Goal: Task Accomplishment & Management: Use online tool/utility

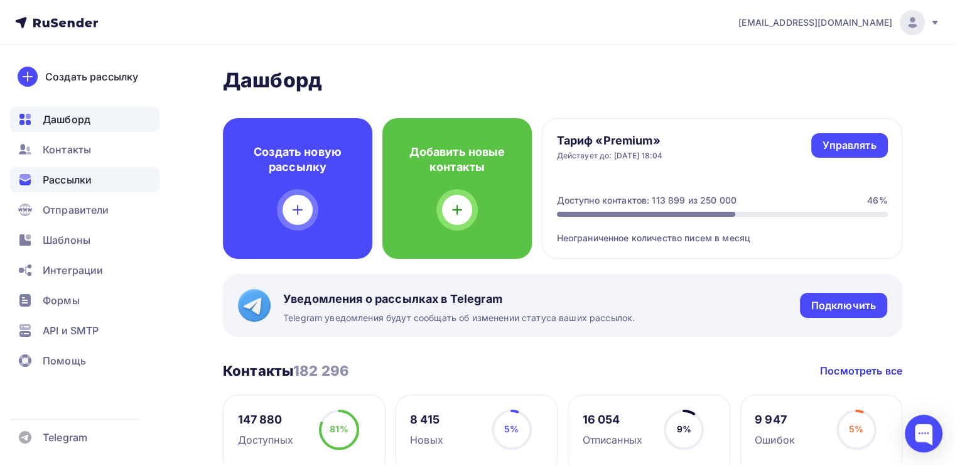
click at [55, 181] on span "Рассылки" at bounding box center [67, 179] width 49 height 15
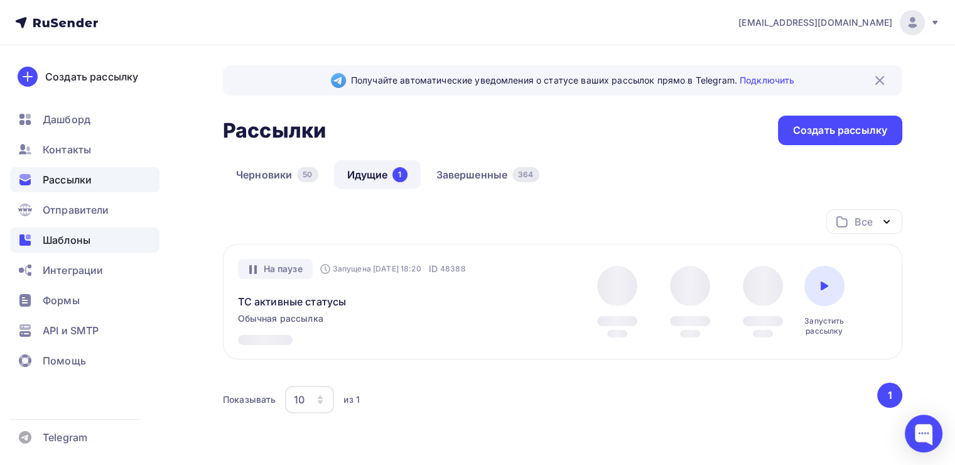
click at [63, 230] on div "Шаблоны" at bounding box center [84, 239] width 149 height 25
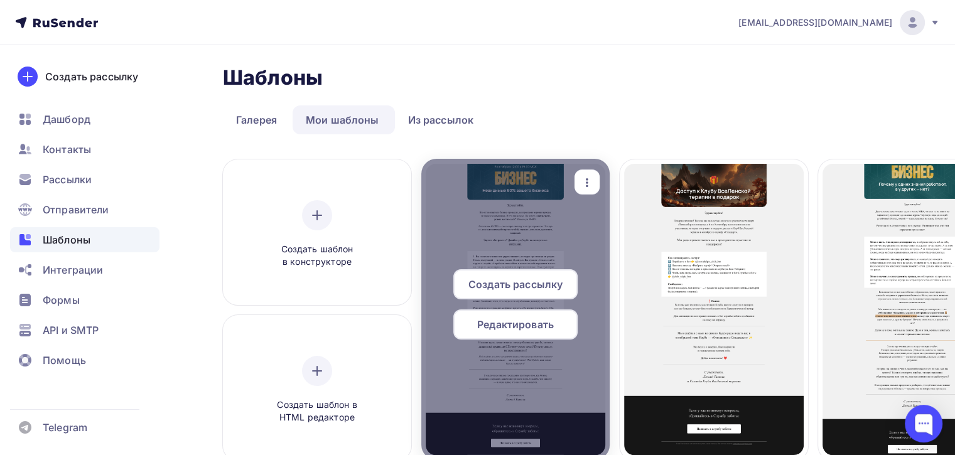
click at [578, 182] on div "button" at bounding box center [586, 182] width 25 height 24
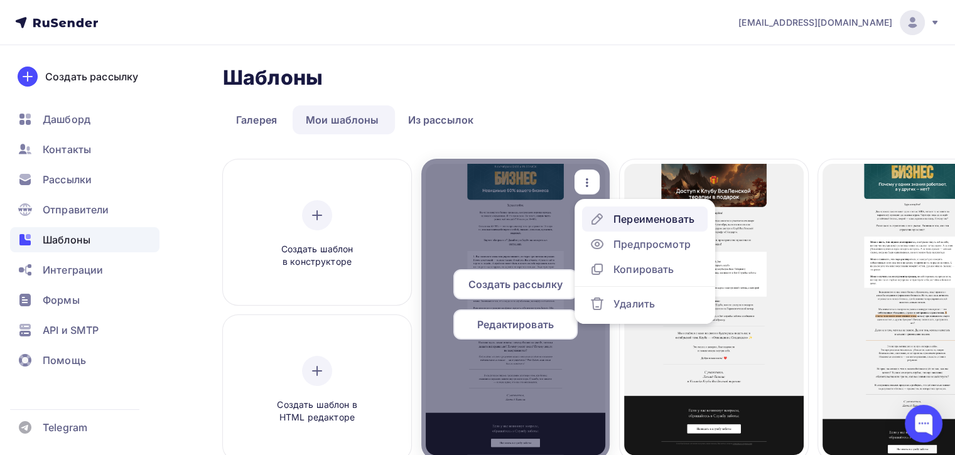
click at [603, 221] on icon at bounding box center [597, 219] width 15 height 15
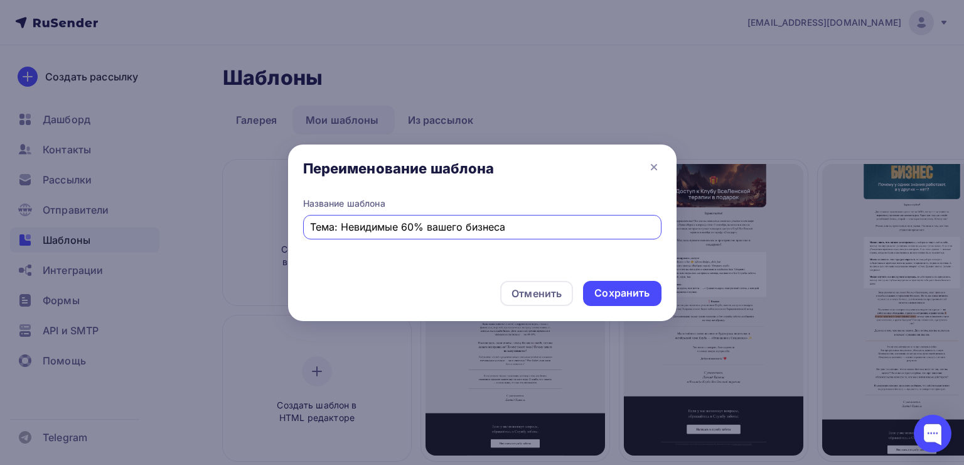
drag, startPoint x: 437, startPoint y: 224, endPoint x: 428, endPoint y: 225, distance: 9.6
click at [428, 225] on input "Тема: Невидимые 60% вашего бизнеса" at bounding box center [482, 226] width 344 height 15
drag, startPoint x: 478, startPoint y: 229, endPoint x: 465, endPoint y: 228, distance: 13.8
click at [465, 228] on input "Тема: Невидимые 60% вашего бизнеса" at bounding box center [482, 226] width 344 height 15
drag, startPoint x: 507, startPoint y: 227, endPoint x: 342, endPoint y: 231, distance: 164.5
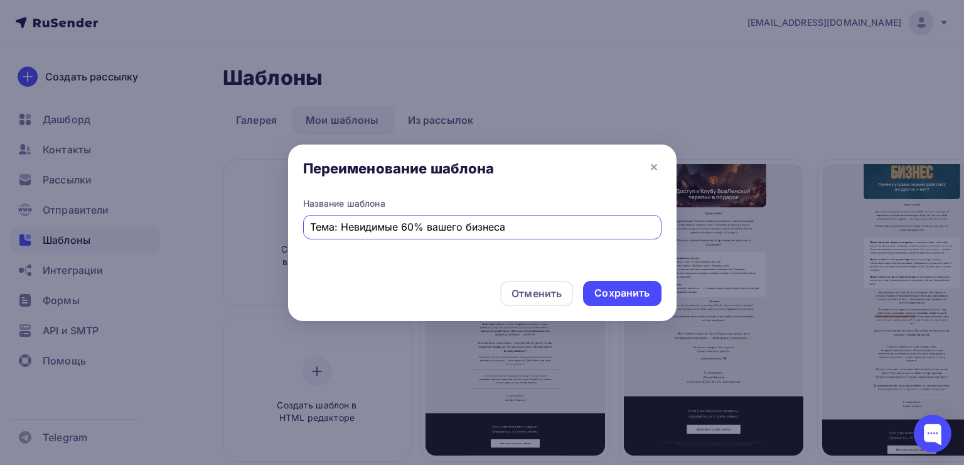
click at [342, 231] on input "Тема: Невидимые 60% вашего бизнеса" at bounding box center [482, 226] width 344 height 15
click at [649, 170] on icon at bounding box center [654, 166] width 15 height 15
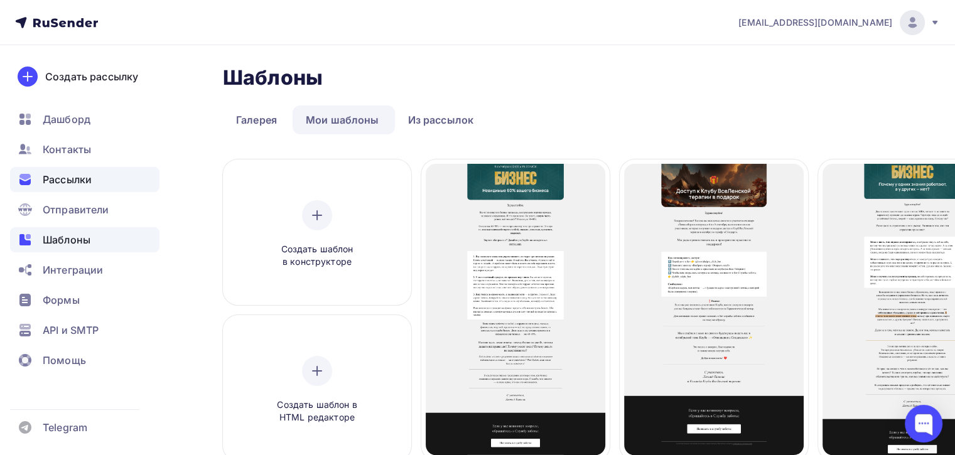
click at [109, 171] on div "Рассылки" at bounding box center [84, 179] width 149 height 25
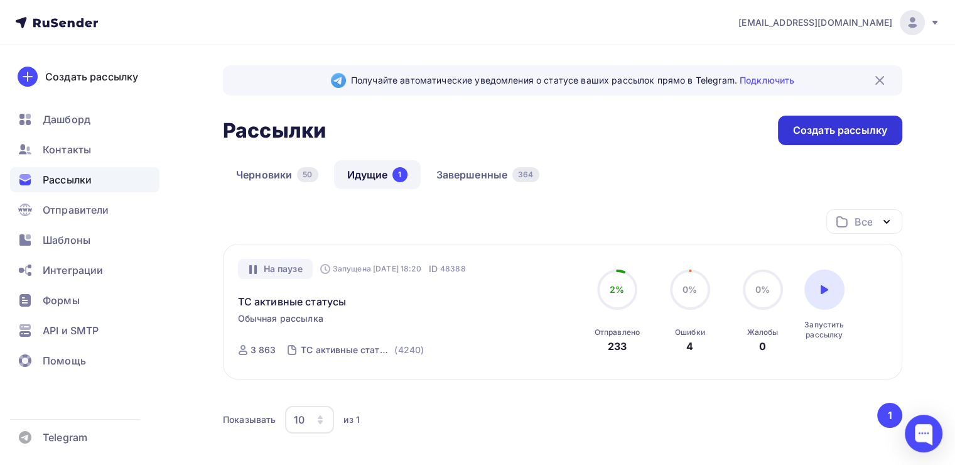
click at [799, 132] on div "Создать рассылку" at bounding box center [840, 130] width 94 height 14
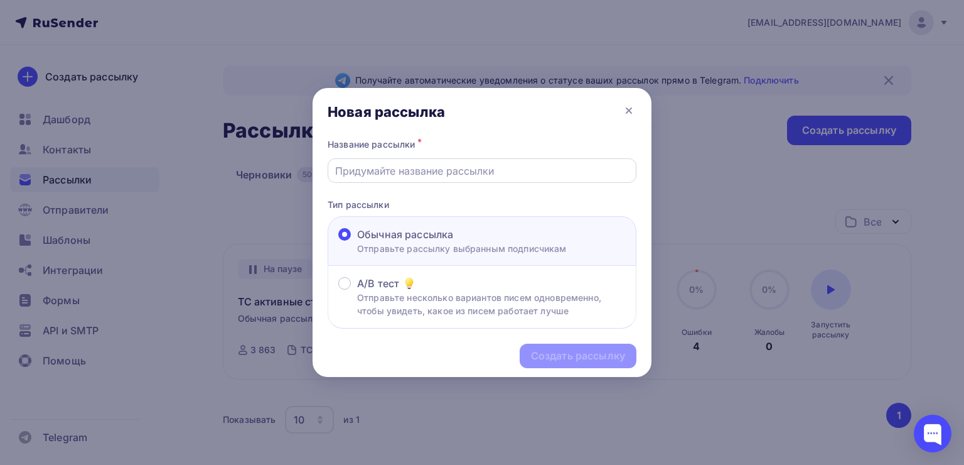
click at [375, 171] on input "text" at bounding box center [482, 170] width 294 height 15
paste input "Невидимые 60% вашего бизнеса"
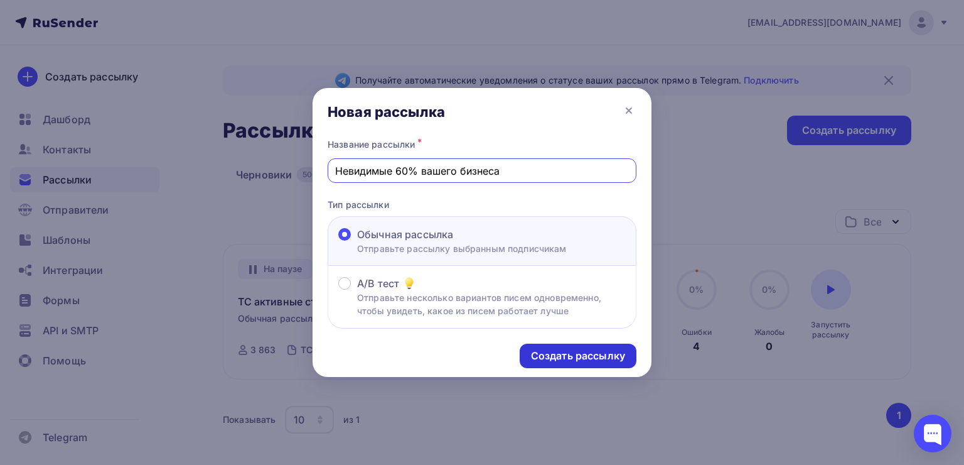
type input "Невидимые 60% вашего бизнеса"
click at [539, 355] on div "Создать рассылку" at bounding box center [578, 355] width 94 height 14
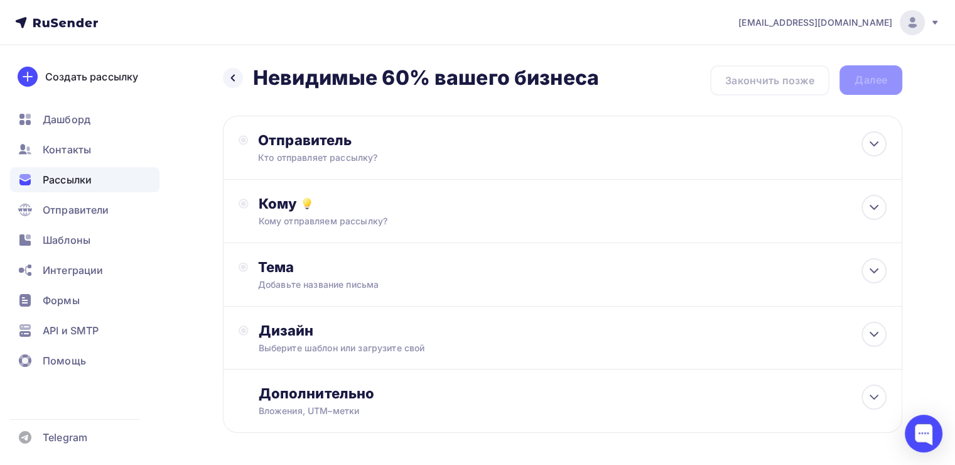
click at [552, 143] on div "Отправитель Кто отправляет рассылку? Email * [EMAIL_ADDRESS][DOMAIN_NAME] [EMAI…" at bounding box center [562, 148] width 679 height 64
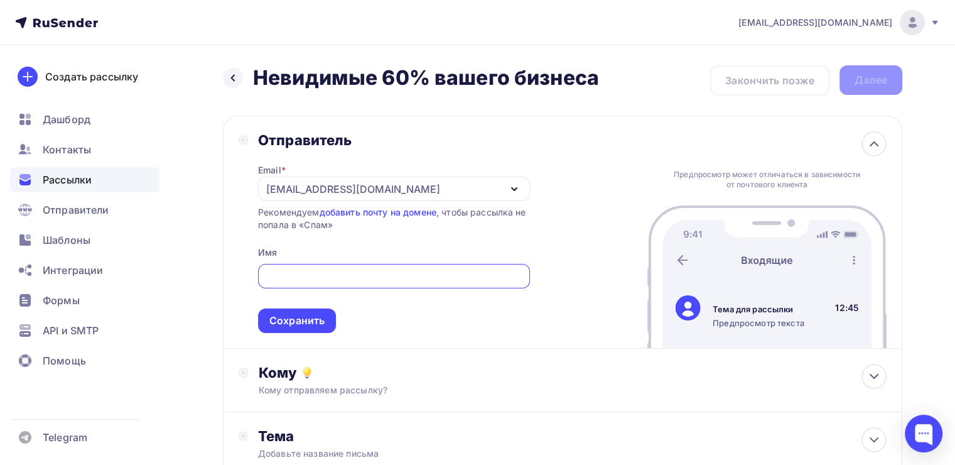
click at [303, 193] on div "[EMAIL_ADDRESS][DOMAIN_NAME]" at bounding box center [353, 188] width 174 height 15
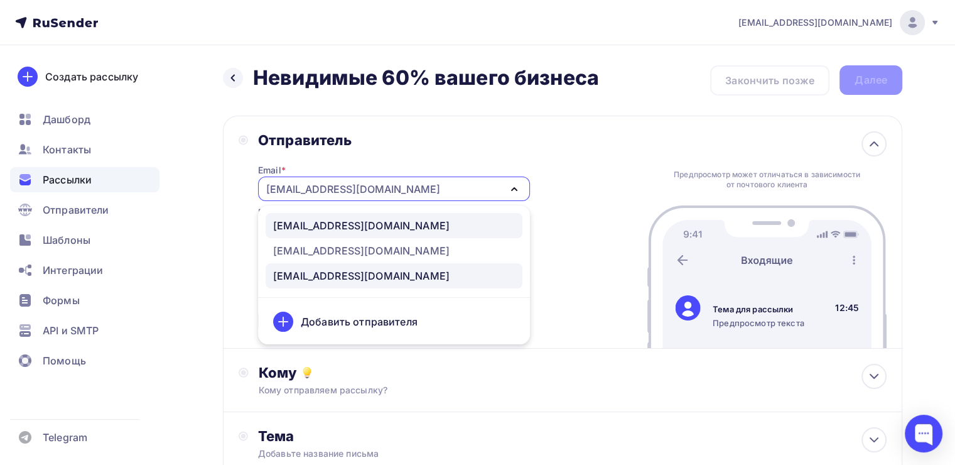
click at [301, 225] on div "[EMAIL_ADDRESS][DOMAIN_NAME]" at bounding box center [361, 225] width 176 height 15
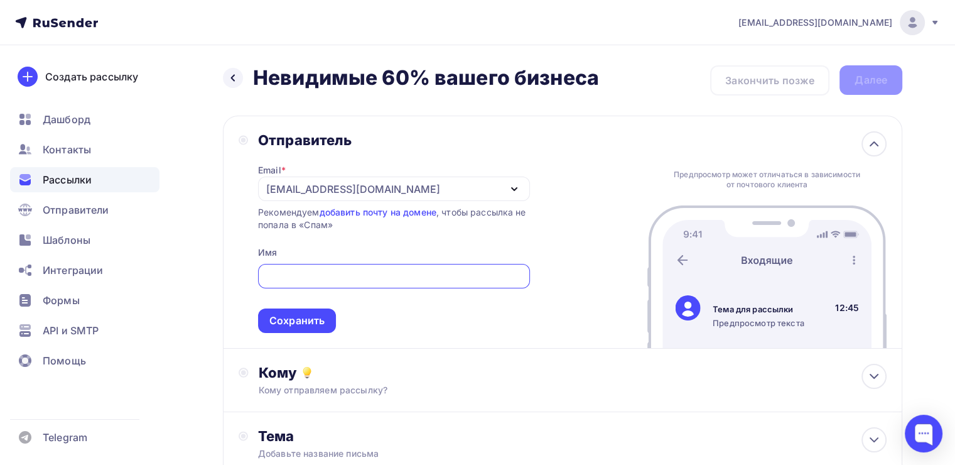
click at [293, 279] on input "text" at bounding box center [393, 276] width 257 height 15
type input "K"
click at [306, 276] on input "[PERSON_NAME]" at bounding box center [393, 276] width 257 height 15
type input "[PERSON_NAME]"
click at [302, 316] on div "Сохранить" at bounding box center [296, 320] width 55 height 14
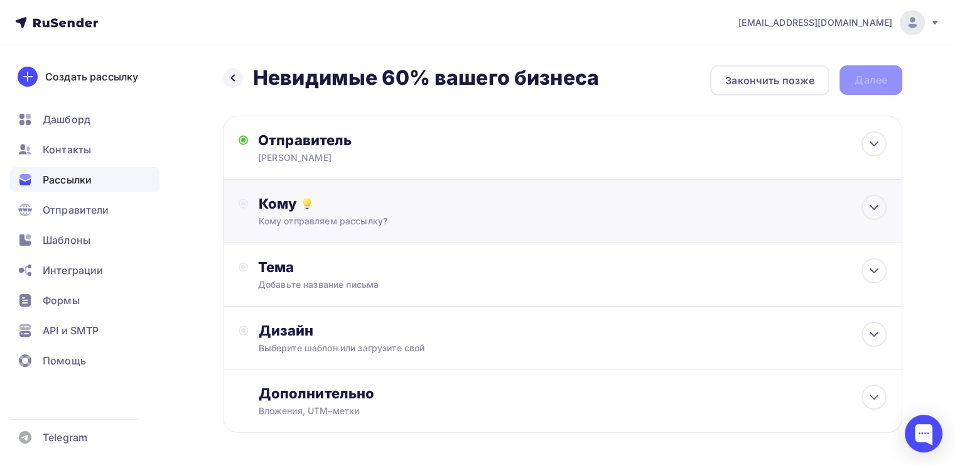
click at [313, 219] on div "Кому отправляем рассылку?" at bounding box center [541, 221] width 565 height 13
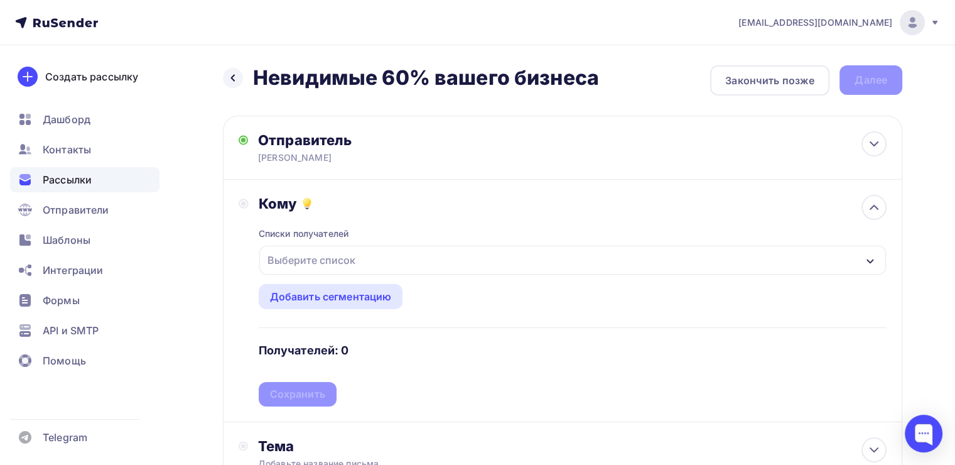
click at [289, 262] on div "Выберите список" at bounding box center [311, 260] width 98 height 23
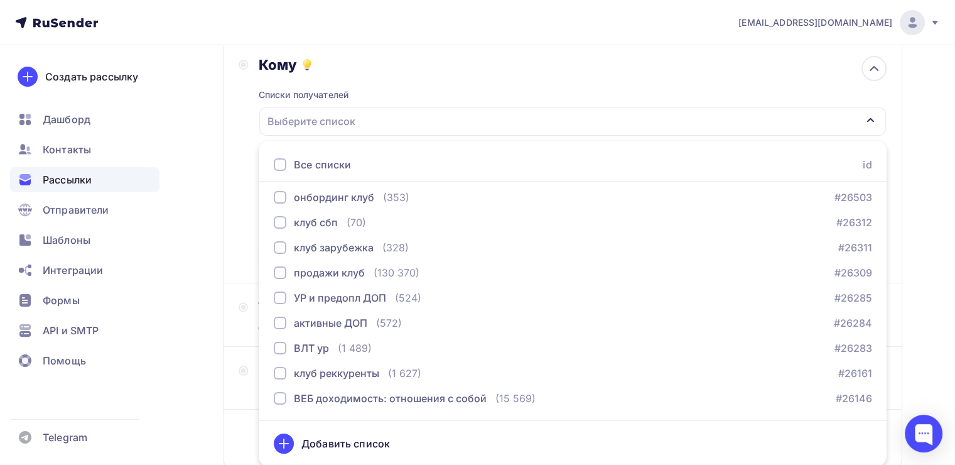
scroll to position [1209, 0]
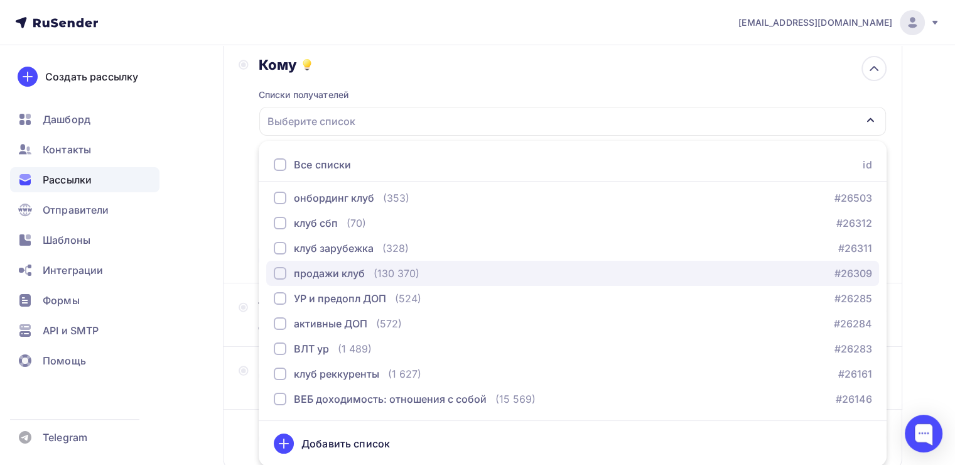
click at [284, 267] on div "button" at bounding box center [280, 273] width 13 height 13
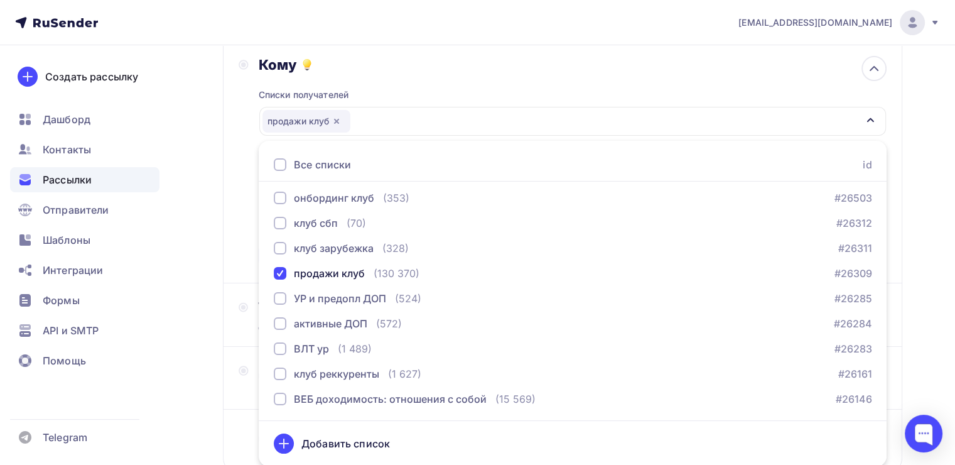
click at [218, 237] on div "Назад Невидимые 60% вашего бизнеса Невидимые 60% вашего бизнеса Закончить позже…" at bounding box center [477, 229] width 955 height 647
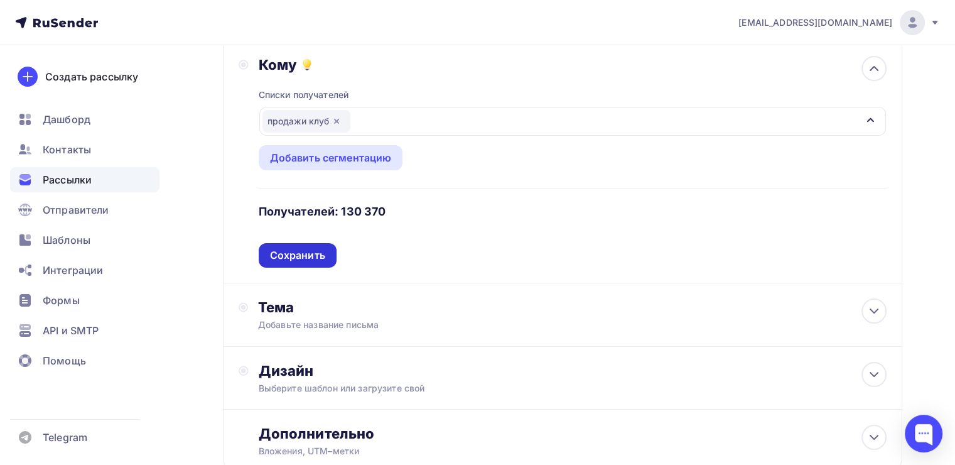
click at [298, 250] on div "Сохранить" at bounding box center [297, 255] width 55 height 14
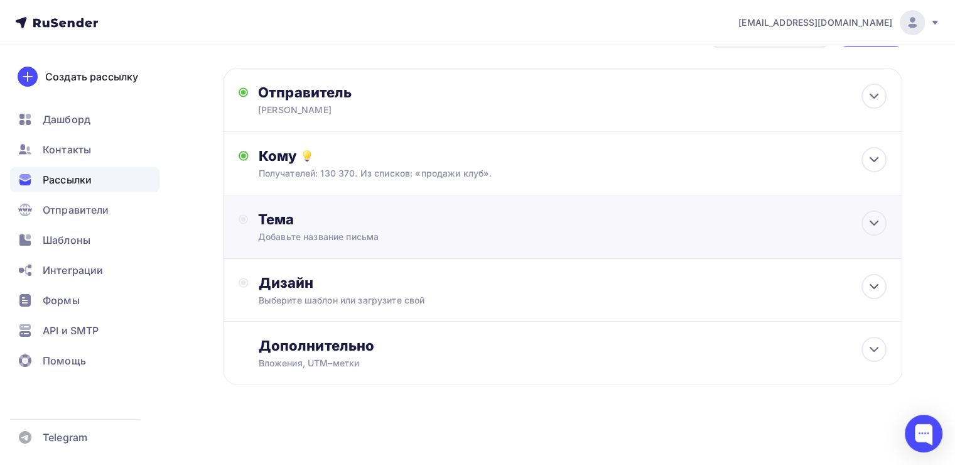
click at [296, 211] on div "Тема" at bounding box center [382, 219] width 248 height 18
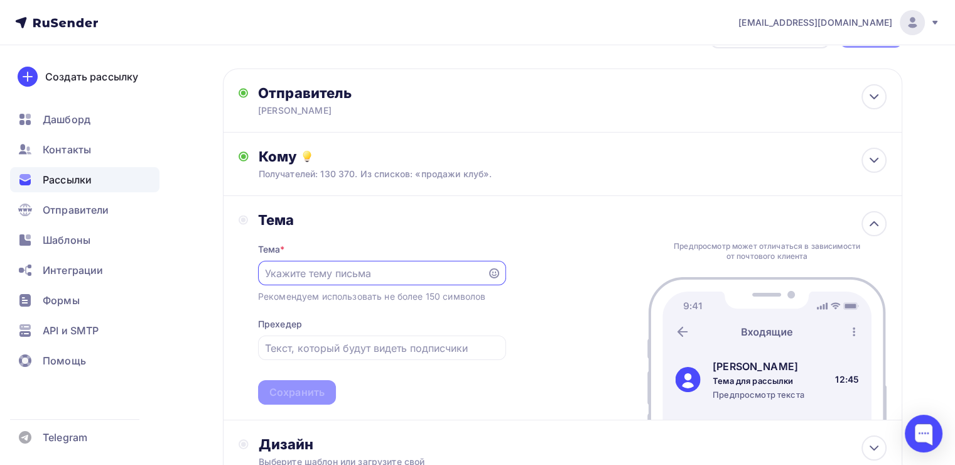
scroll to position [0, 0]
paste input "Невидимые 60% вашего бизнеса"
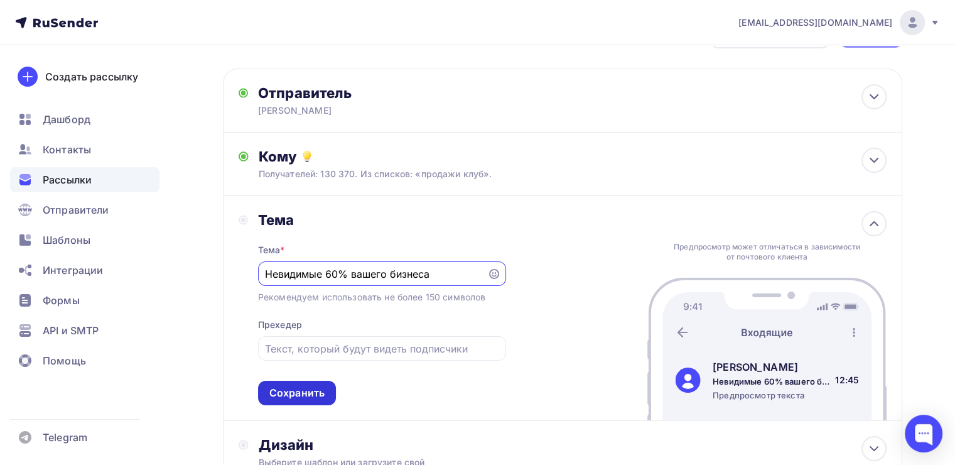
type input "Невидимые 60% вашего бизнеса"
click at [301, 390] on div "Сохранить" at bounding box center [296, 392] width 55 height 14
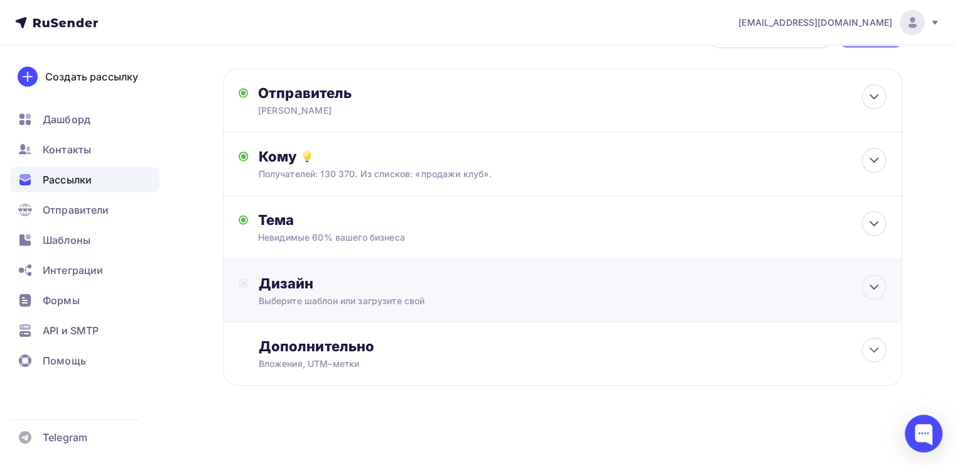
click at [326, 303] on div "Выберите шаблон или загрузите свой" at bounding box center [541, 300] width 565 height 13
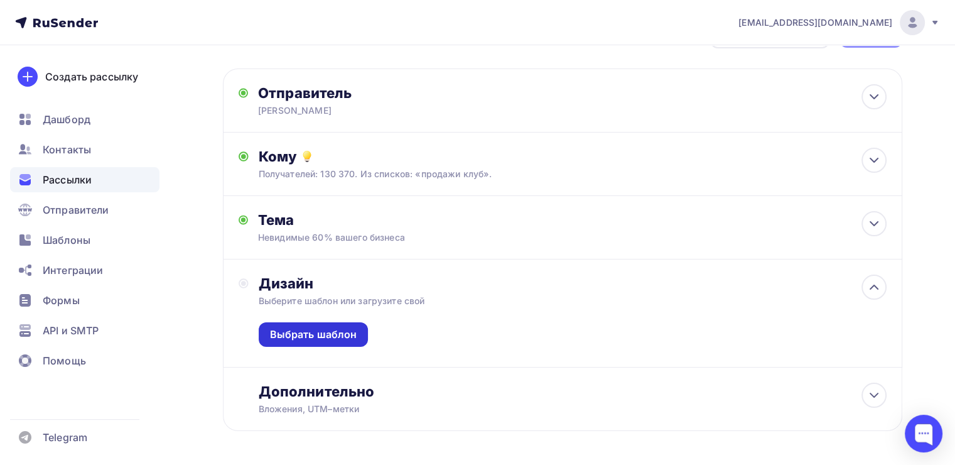
click at [342, 342] on div "Выбрать шаблон" at bounding box center [314, 334] width 110 height 24
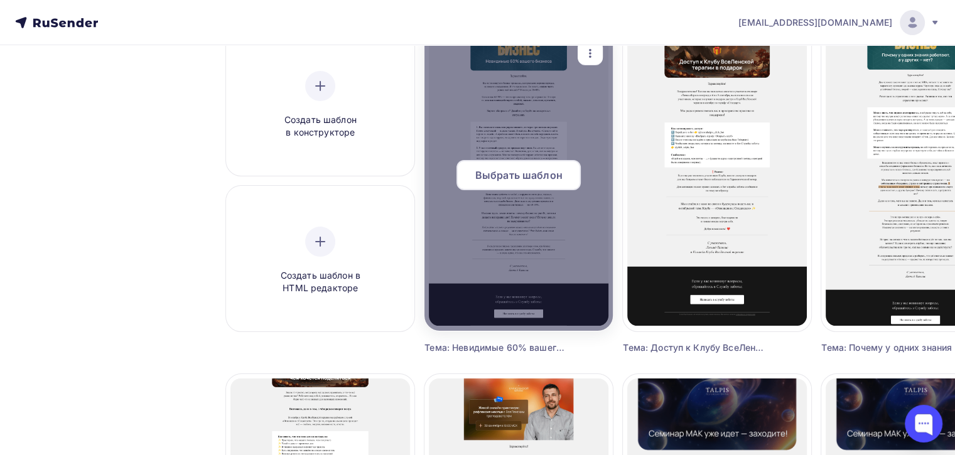
scroll to position [132, 0]
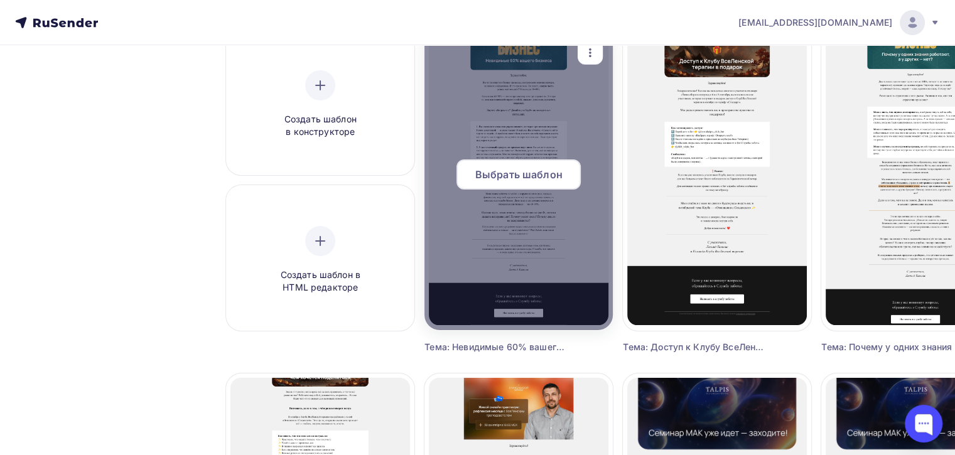
click at [485, 156] on div at bounding box center [518, 179] width 188 height 301
click at [483, 170] on span "Выбрать шаблон" at bounding box center [518, 174] width 87 height 15
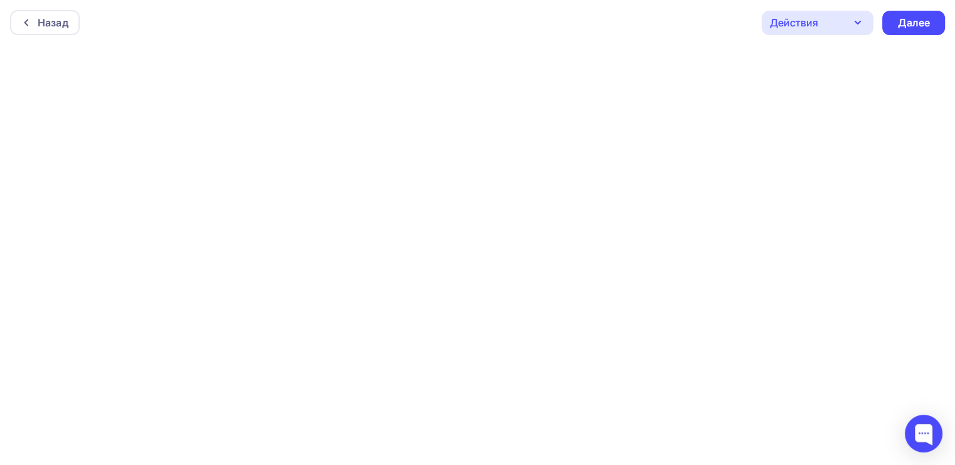
click at [898, 6] on div "Назад Действия Отправить тестовое письмо Предпросмотр Сохранить в Мои шаблоны В…" at bounding box center [477, 22] width 955 height 45
click at [891, 20] on div "Далее" at bounding box center [913, 23] width 63 height 24
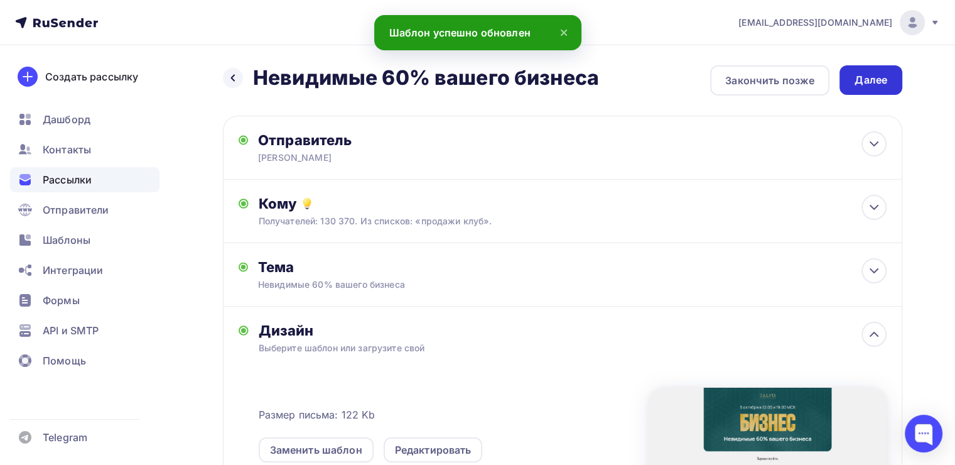
click at [854, 73] on div "Далее" at bounding box center [870, 80] width 63 height 30
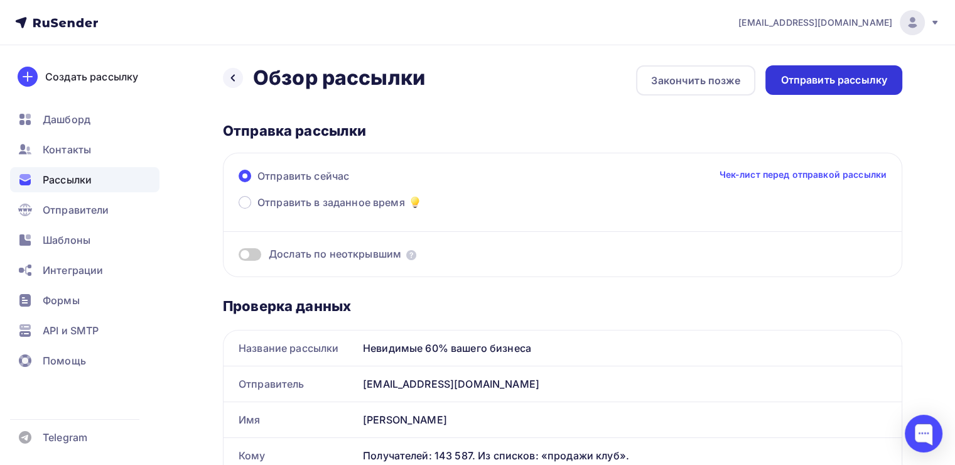
click at [843, 86] on div "Отправить рассылку" at bounding box center [833, 80] width 107 height 14
